Goal: Task Accomplishment & Management: Manage account settings

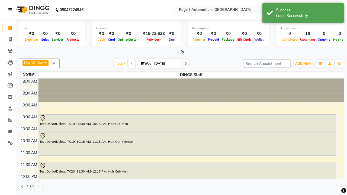
click at [11, 10] on icon at bounding box center [9, 10] width 3 height 4
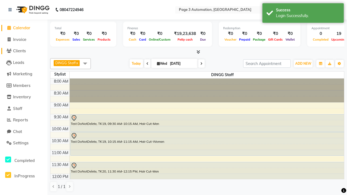
click at [24, 51] on span "Clients" at bounding box center [19, 50] width 13 height 5
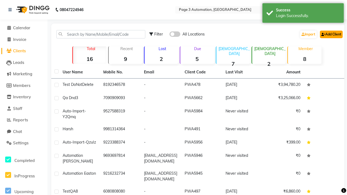
click at [331, 34] on link "Add Client" at bounding box center [331, 35] width 23 height 8
select select "22"
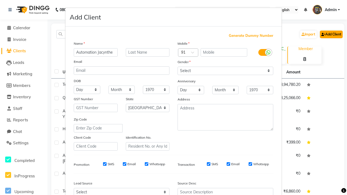
type input "Automation Jacynthe"
type input "9998921911"
type input "[EMAIL_ADDRESS][DOMAIN_NAME]"
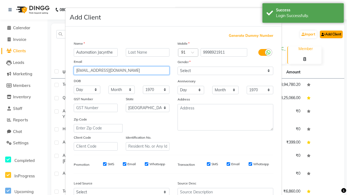
select select "[DEMOGRAPHIC_DATA]"
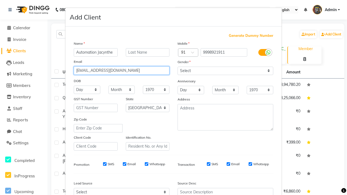
type input "[EMAIL_ADDRESS][DOMAIN_NAME]"
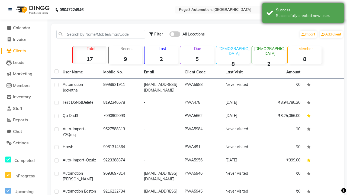
click at [303, 14] on div "Successfully created new user." at bounding box center [308, 16] width 64 height 6
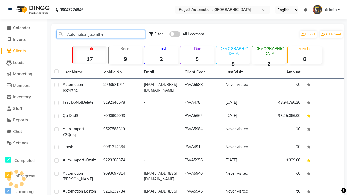
type input "Automation Jacynthe"
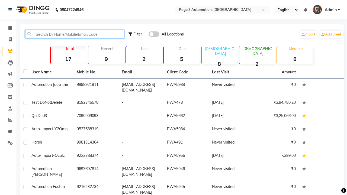
click at [75, 34] on input "text" at bounding box center [74, 34] width 99 height 8
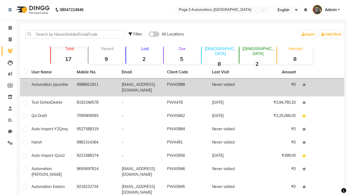
click at [25, 85] on label at bounding box center [25, 85] width 4 height 4
click at [25, 85] on input "checkbox" at bounding box center [25, 86] width 4 height 4
checkbox input "true"
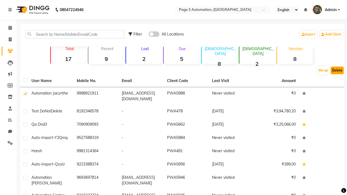
click at [337, 70] on button "Delete" at bounding box center [337, 71] width 13 height 8
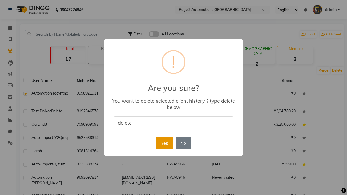
type input "delete"
click at [164, 143] on button "Yes" at bounding box center [164, 143] width 17 height 12
